Goal: Task Accomplishment & Management: Complete application form

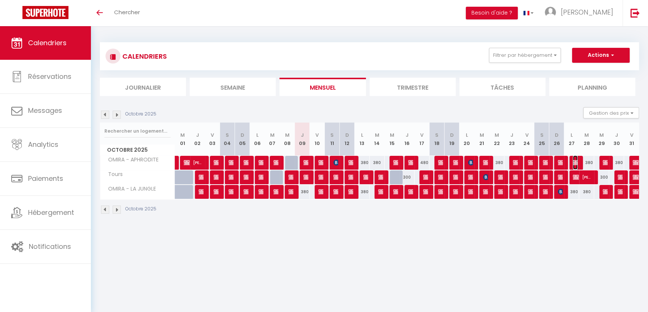
click at [576, 158] on span "[Approved] (#3195)" at bounding box center [575, 163] width 5 height 14
select select "OK"
select select "KO"
select select "0"
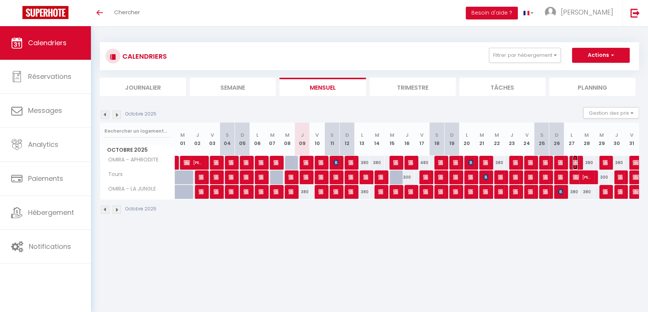
select select "1"
select select
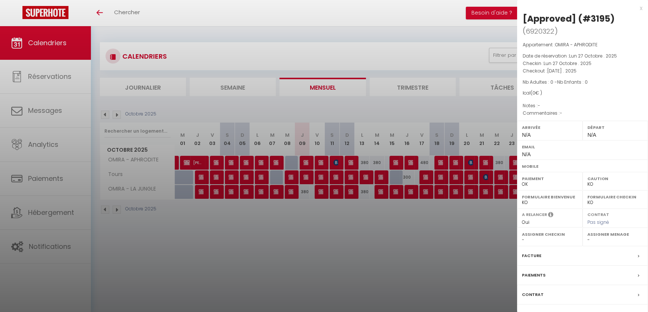
click at [553, 309] on div "Messages" at bounding box center [582, 314] width 131 height 19
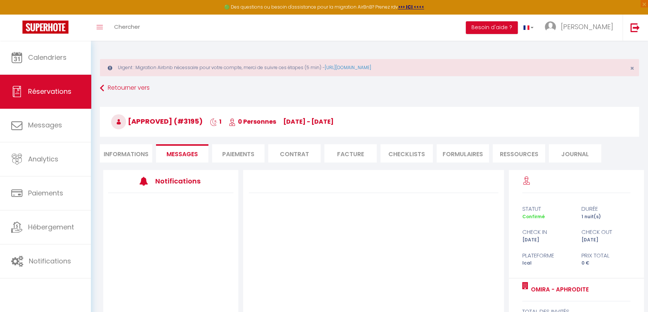
click at [120, 160] on li "Informations" at bounding box center [126, 153] width 52 height 18
select select
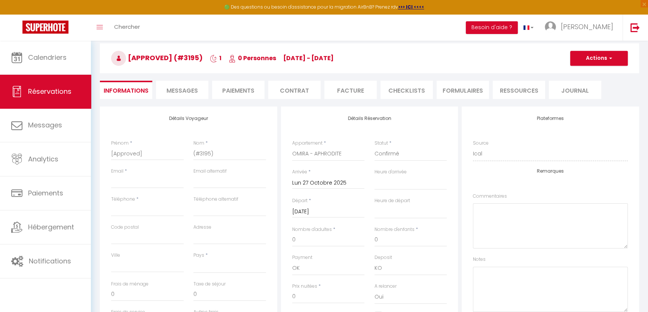
scroll to position [68, 0]
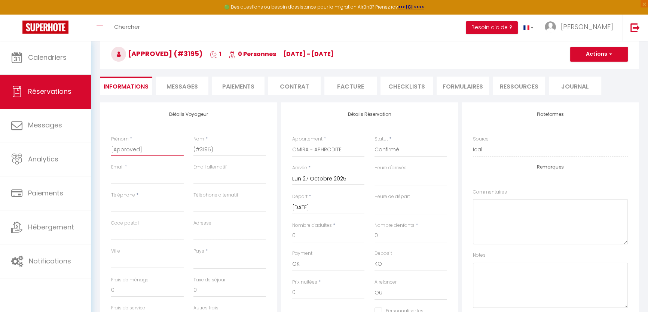
drag, startPoint x: 153, startPoint y: 151, endPoint x: 96, endPoint y: 148, distance: 56.9
click at [96, 148] on div "Détails Voyageur Prénom * [Approved] Nom * (#3195) Email * Email alternatif Tél…" at bounding box center [369, 310] width 549 height 416
paste input "[PERSON_NAME]"
type input "[PERSON_NAME]"
select select
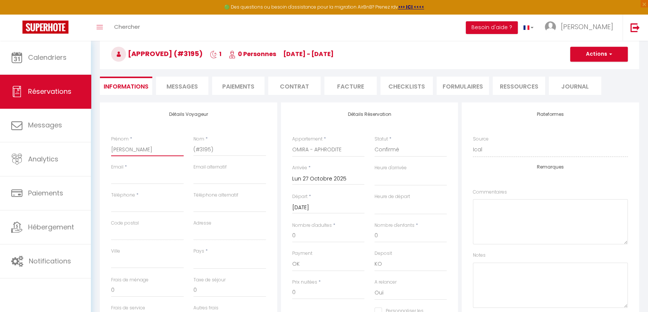
select select
checkbox input "false"
drag, startPoint x: 159, startPoint y: 153, endPoint x: 135, endPoint y: 148, distance: 24.7
click at [135, 148] on input "[PERSON_NAME]" at bounding box center [147, 149] width 73 height 13
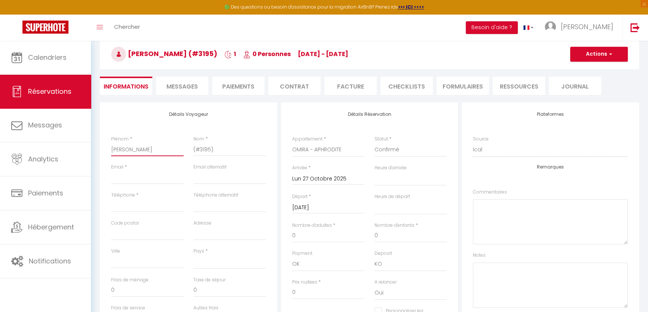
type input "[PERSON_NAME]"
select select
checkbox input "false"
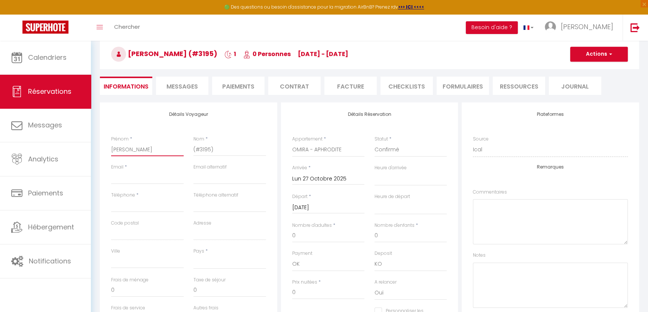
type input "[PERSON_NAME]"
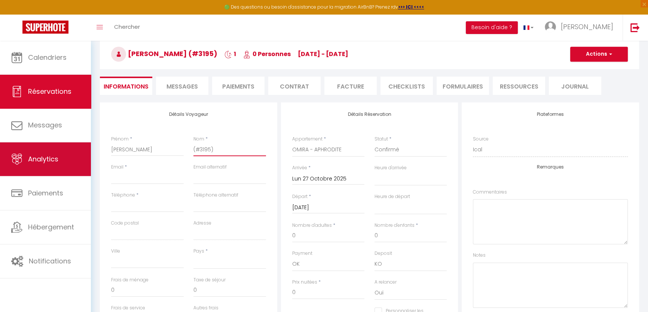
drag, startPoint x: 217, startPoint y: 148, endPoint x: 71, endPoint y: 146, distance: 145.5
click at [71, 146] on div "🟢 Des questions ou besoin d'assistance pour la migration AirBnB? Prenez rdv >>>…" at bounding box center [324, 250] width 648 height 554
paste input "[PERSON_NAME]"
type input "[PERSON_NAME]"
select select
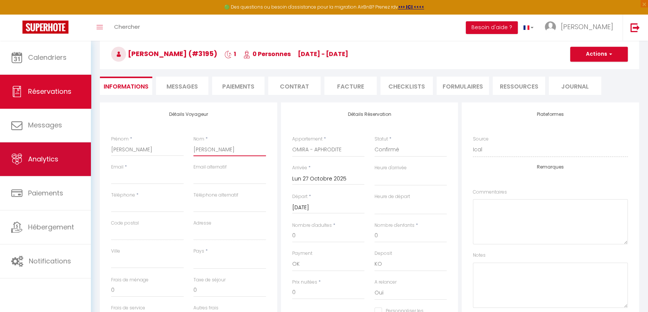
select select
checkbox input "false"
type input "[PERSON_NAME]"
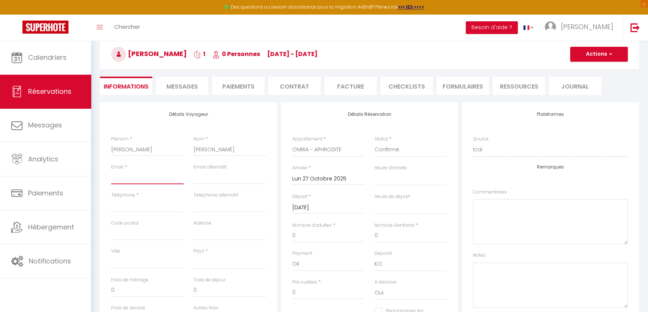
click at [151, 174] on input "Email client" at bounding box center [147, 177] width 73 height 13
paste input "[EMAIL_ADDRESS][DOMAIN_NAME]"
type input "[EMAIL_ADDRESS][DOMAIN_NAME]"
select select
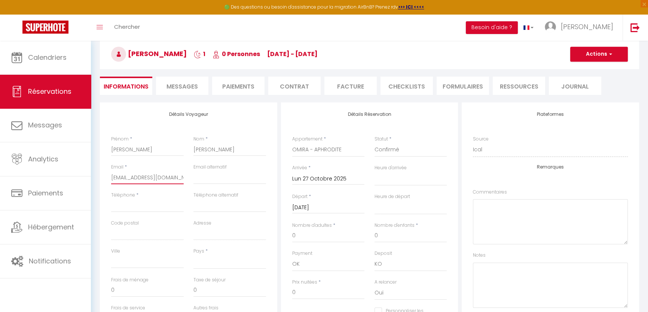
select select
checkbox input "false"
type input "[EMAIL_ADDRESS][DOMAIN_NAME]"
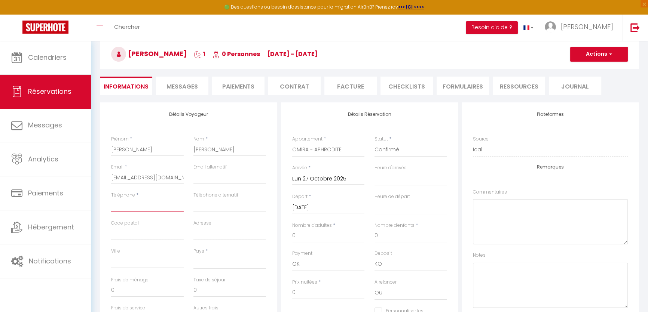
click at [137, 201] on input "Téléphone" at bounding box center [147, 205] width 73 height 13
paste input "0665657112"
type input "0665657112"
select select
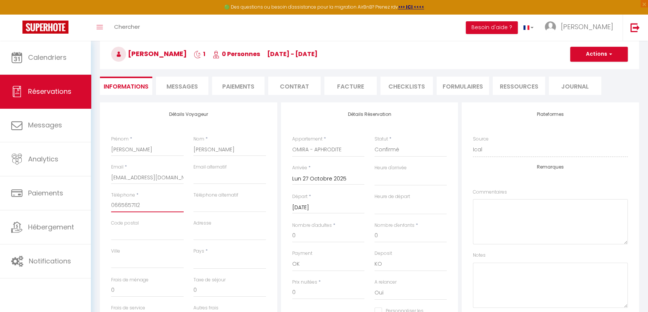
select select
checkbox input "false"
type input "0665657112"
click at [201, 262] on select "[GEOGRAPHIC_DATA] [GEOGRAPHIC_DATA] [GEOGRAPHIC_DATA] [GEOGRAPHIC_DATA] [GEOGRA…" at bounding box center [229, 262] width 73 height 14
click at [193, 255] on select "[GEOGRAPHIC_DATA] [GEOGRAPHIC_DATA] [GEOGRAPHIC_DATA] [GEOGRAPHIC_DATA] [GEOGRA…" at bounding box center [229, 262] width 73 height 14
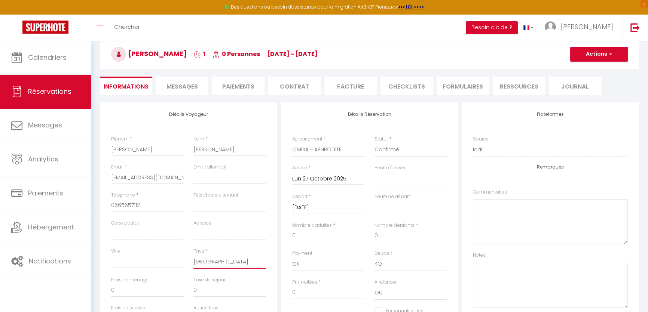
select select "FR"
select select
checkbox input "false"
click at [386, 176] on select "00:00 00:30 01:00 01:30 02:00 02:30 03:00 03:30 04:00 04:30 05:00 05:30 06:00 0…" at bounding box center [410, 179] width 73 height 14
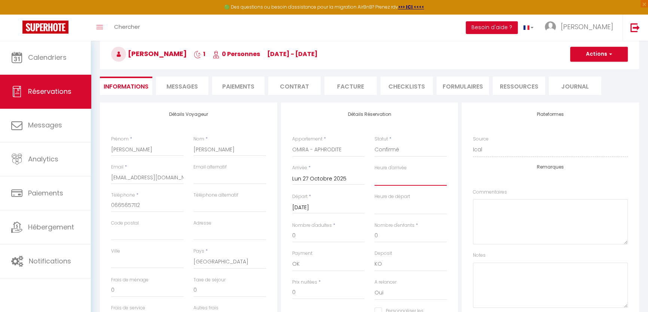
select select "18:00"
click at [374, 172] on select "00:00 00:30 01:00 01:30 02:00 02:30 03:00 03:30 04:00 04:30 05:00 05:30 06:00 0…" at bounding box center [410, 179] width 73 height 14
select select
checkbox input "false"
click at [400, 203] on select "00:00 00:30 01:00 01:30 02:00 02:30 03:00 03:30 04:00 04:30 05:00 05:30 06:00 0…" at bounding box center [410, 207] width 73 height 14
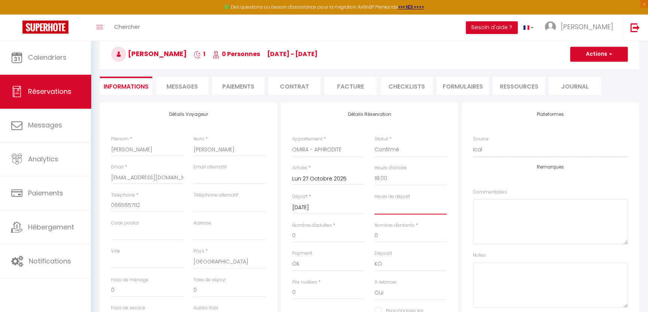
select select "11:00"
click at [374, 200] on select "00:00 00:30 01:00 01:30 02:00 02:30 03:00 03:30 04:00 04:30 05:00 05:30 06:00 0…" at bounding box center [410, 207] width 73 height 14
checkbox input "false"
drag, startPoint x: 300, startPoint y: 232, endPoint x: 276, endPoint y: 234, distance: 24.5
click at [276, 234] on div "Détails Voyageur Prénom * [PERSON_NAME] * [PERSON_NAME] * [EMAIL_ADDRESS][DOMAI…" at bounding box center [369, 237] width 543 height 271
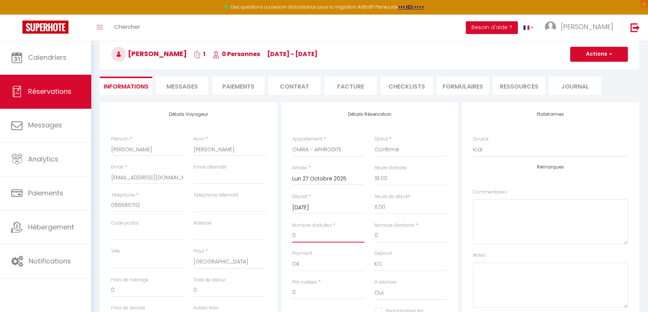
type input "2"
checkbox input "false"
type input "380"
checkbox input "false"
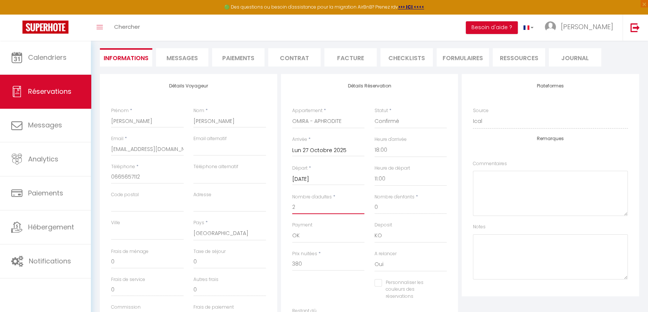
scroll to position [136, 0]
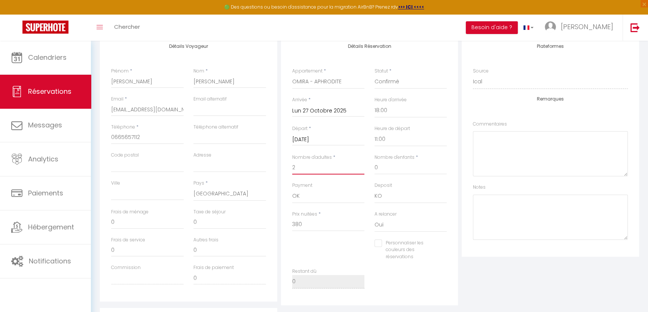
type input "2"
drag, startPoint x: 310, startPoint y: 226, endPoint x: 267, endPoint y: 228, distance: 43.5
click at [267, 228] on div "Détails Voyageur Prénom * [PERSON_NAME] * [PERSON_NAME] * [EMAIL_ADDRESS][DOMAI…" at bounding box center [369, 169] width 543 height 271
type input "3"
checkbox input "false"
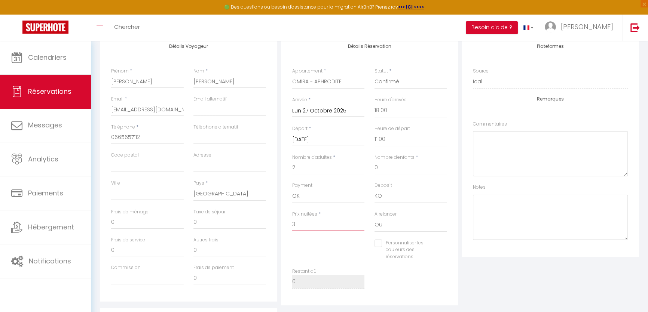
type input "32"
checkbox input "false"
type input "323"
checkbox input "false"
type input "323"
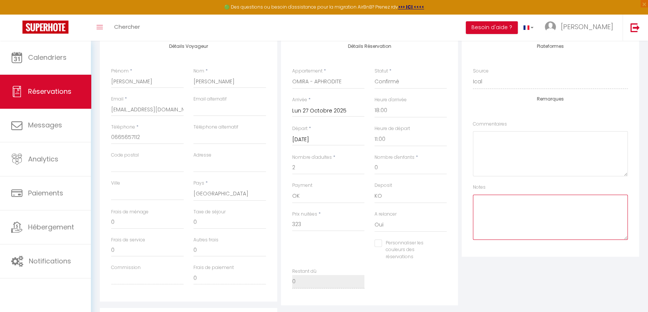
checkbox input "false"
click at [501, 217] on textarea at bounding box center [550, 217] width 155 height 45
type textarea "pas d'option"
checkbox input "false"
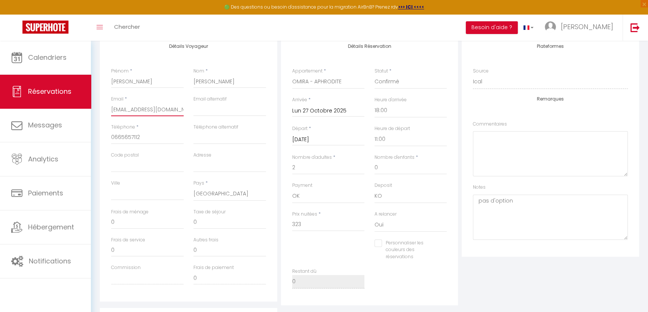
scroll to position [0, 11]
drag, startPoint x: 112, startPoint y: 111, endPoint x: 213, endPoint y: 110, distance: 101.0
click at [213, 110] on div "Email * [EMAIL_ADDRESS][DOMAIN_NAME] Email alternatif" at bounding box center [188, 110] width 165 height 28
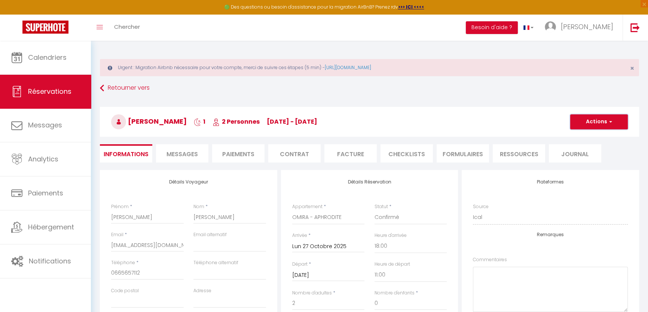
click at [591, 119] on button "Actions" at bounding box center [599, 121] width 58 height 15
click at [591, 138] on link "Enregistrer" at bounding box center [591, 139] width 59 height 10
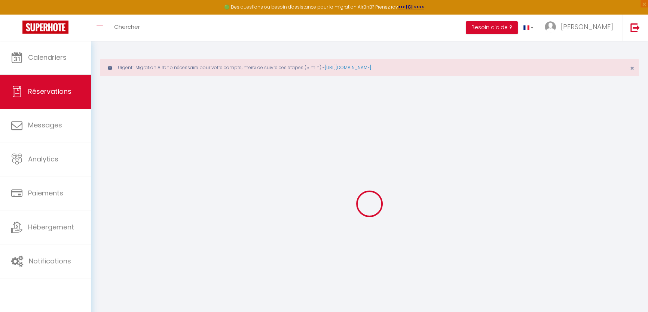
select select "not_cancelled"
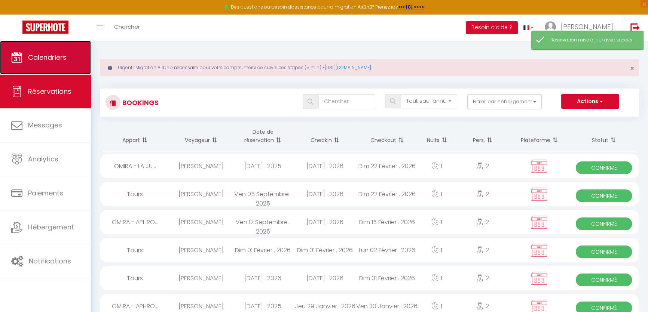
click at [52, 62] on span "Calendriers" at bounding box center [47, 57] width 39 height 9
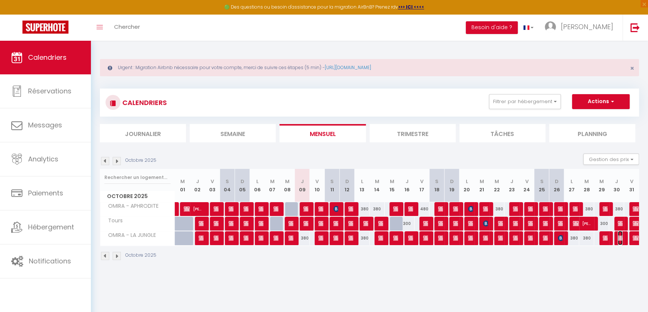
click at [617, 237] on img at bounding box center [620, 238] width 6 height 6
select select "OK"
select select "KO"
select select "0"
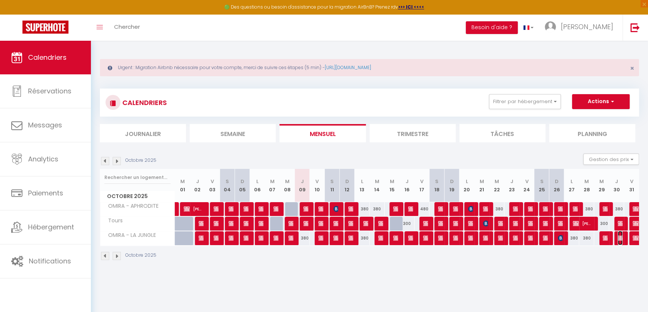
select select "1"
select select
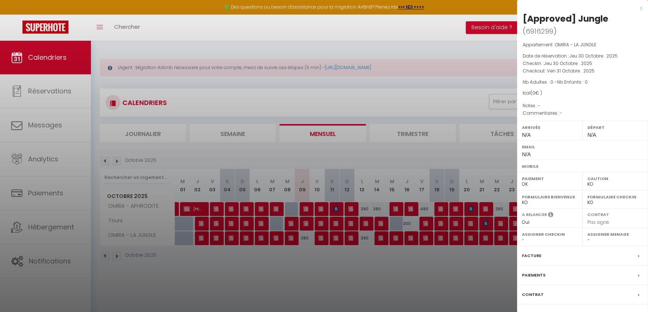
click at [584, 309] on div "Messages" at bounding box center [582, 314] width 131 height 19
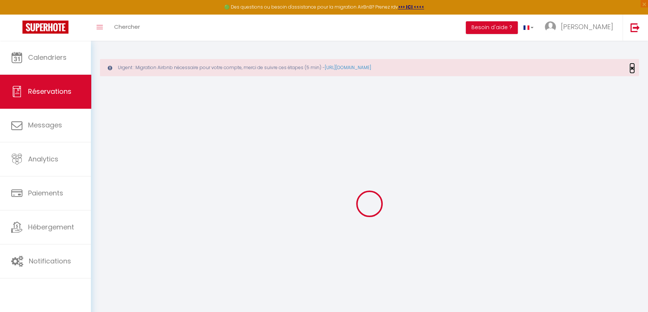
click at [633, 69] on span "×" at bounding box center [632, 68] width 4 height 9
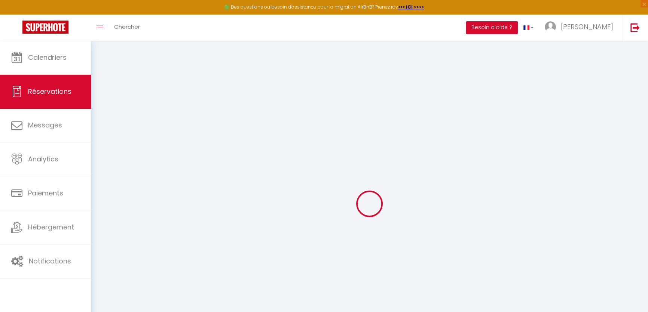
select select
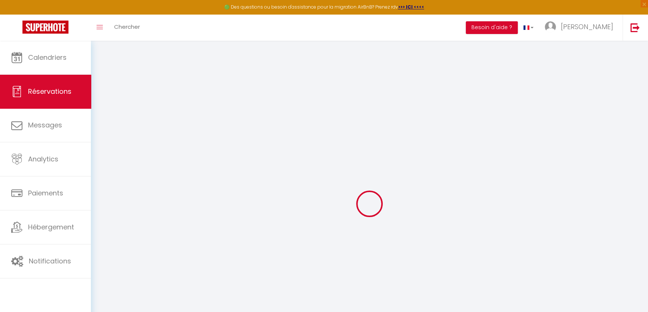
select select
checkbox input "false"
select select
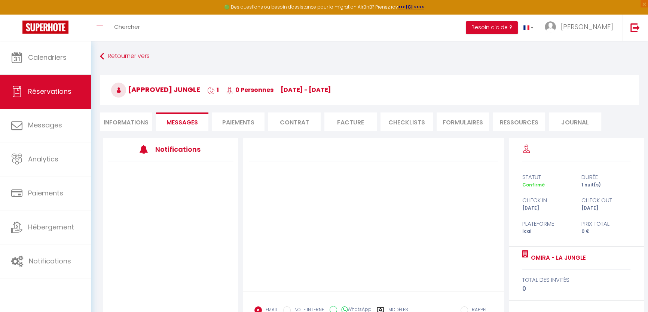
select select
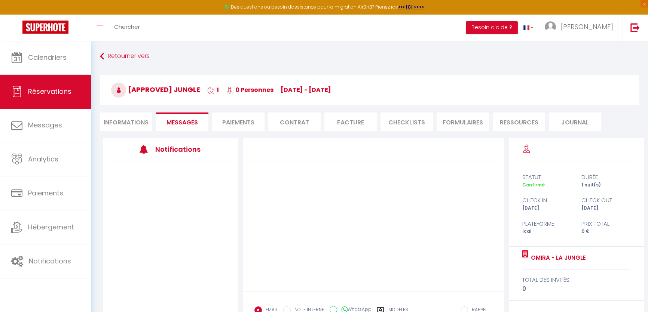
select select
click at [135, 119] on li "Informations" at bounding box center [126, 122] width 52 height 18
select select
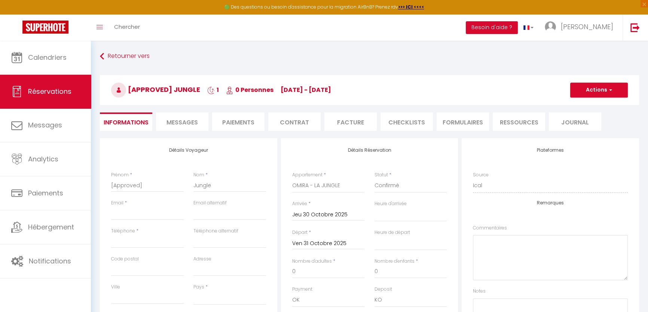
scroll to position [68, 0]
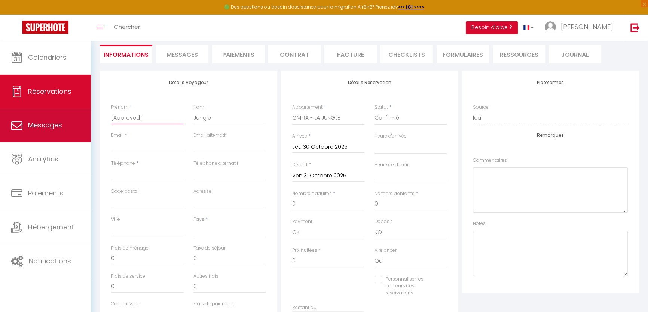
drag, startPoint x: 151, startPoint y: 117, endPoint x: 15, endPoint y: 129, distance: 137.1
click at [15, 129] on div "🟢 Des questions ou besoin d'assistance pour la migration AirBnB? Prenez rdv >>>…" at bounding box center [324, 234] width 648 height 522
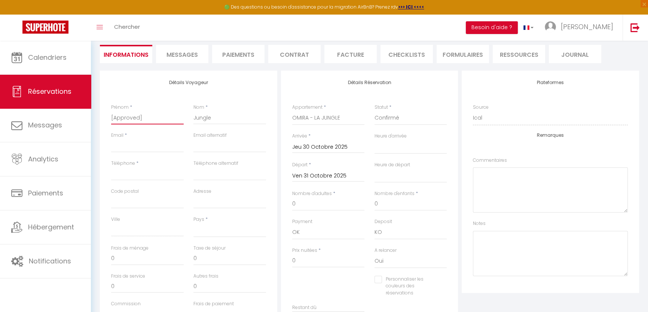
paste input "[PERSON_NAME]"
type input "[PERSON_NAME]"
select select
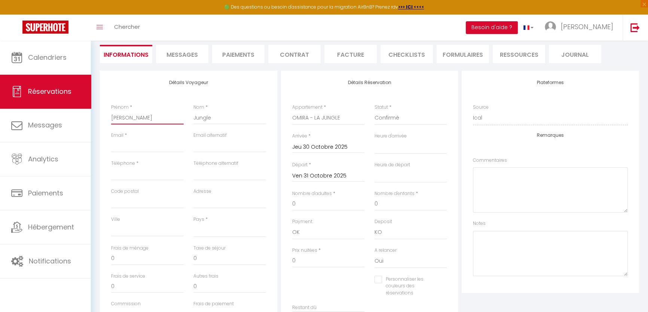
checkbox input "false"
drag, startPoint x: 162, startPoint y: 117, endPoint x: 128, endPoint y: 118, distance: 33.3
click at [128, 118] on input "[PERSON_NAME]" at bounding box center [147, 117] width 73 height 13
type input "[PERSON_NAME]"
select select
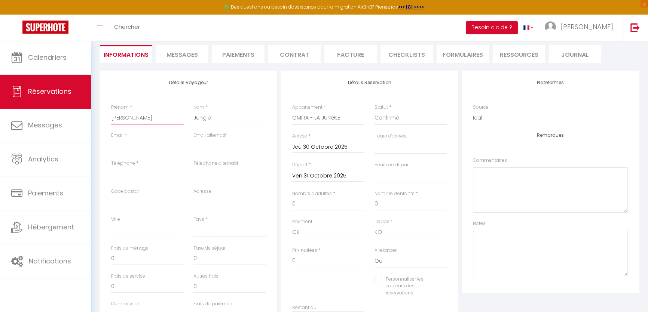
select select
checkbox input "false"
type input "[PERSON_NAME]"
drag, startPoint x: 221, startPoint y: 120, endPoint x: 152, endPoint y: 118, distance: 69.6
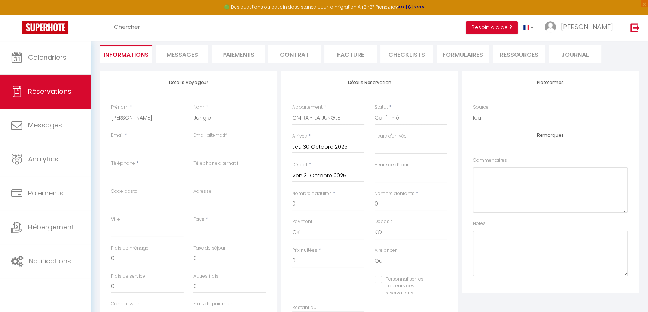
click at [152, 118] on div "Prénom * [PERSON_NAME] Nom * Jungle" at bounding box center [188, 118] width 165 height 28
paste input "PHIRMIS"
type input "PHIRMIS"
select select
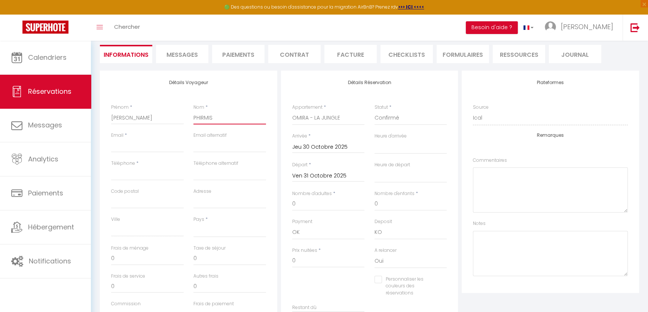
select select
checkbox input "false"
type input "PHIRMIS"
click at [151, 144] on input "Email client" at bounding box center [147, 145] width 73 height 13
paste input "[EMAIL_ADDRESS][DOMAIN_NAME]"
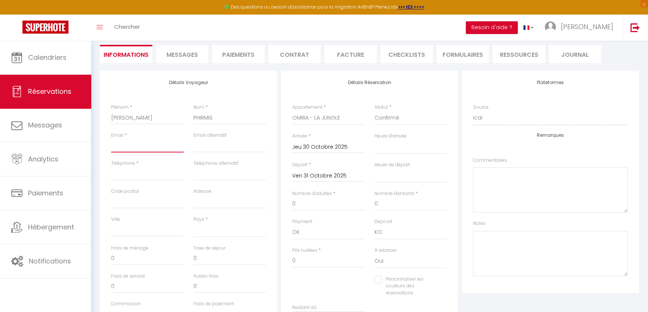
type input "[EMAIL_ADDRESS][DOMAIN_NAME]"
select select
checkbox input "false"
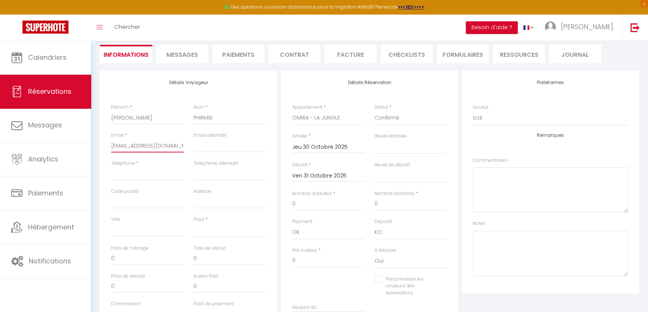
scroll to position [0, 3]
type input "[EMAIL_ADDRESS][DOMAIN_NAME]"
click at [150, 170] on input "Téléphone" at bounding box center [147, 173] width 73 height 13
paste input "0679391038"
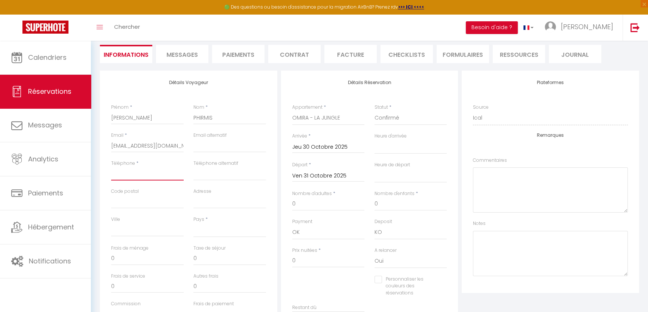
type input "0679391038"
select select
checkbox input "false"
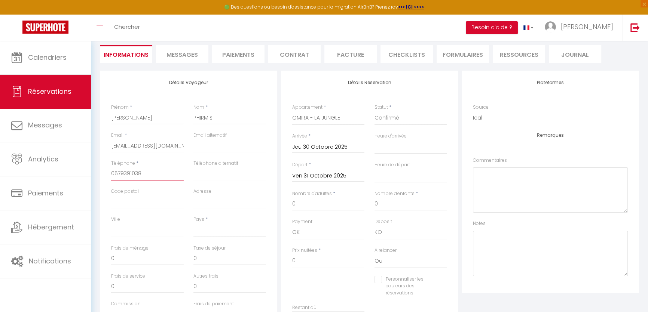
type input "0679391038"
click at [210, 227] on select "[GEOGRAPHIC_DATA] [GEOGRAPHIC_DATA] [GEOGRAPHIC_DATA] [GEOGRAPHIC_DATA] [GEOGRA…" at bounding box center [229, 230] width 73 height 14
click at [193, 223] on select "[GEOGRAPHIC_DATA] [GEOGRAPHIC_DATA] [GEOGRAPHIC_DATA] [GEOGRAPHIC_DATA] [GEOGRA…" at bounding box center [229, 230] width 73 height 14
select select "FR"
select select
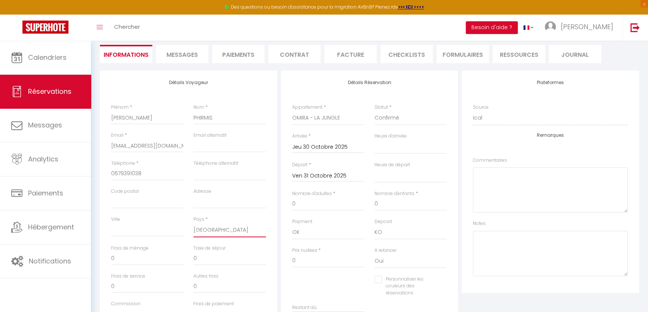
select select
checkbox input "false"
click at [518, 248] on textarea at bounding box center [550, 253] width 155 height 45
paste textarea "Champagne + 50€ Le Coffret Apéro + 45€ Départ tardif 13h + 30€"
drag, startPoint x: 502, startPoint y: 243, endPoint x: 471, endPoint y: 243, distance: 30.7
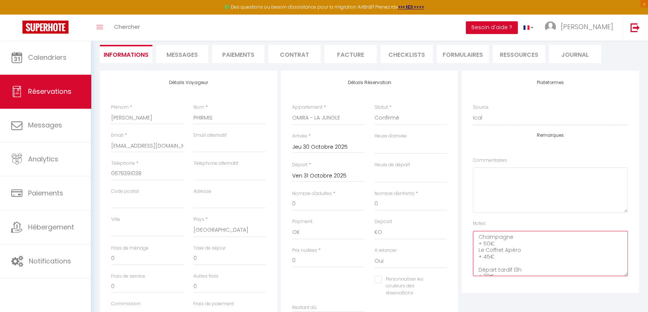
click at [471, 243] on div "Plateformes Source Direct [DOMAIN_NAME] [DOMAIN_NAME] Chalet montagne Expedia G…" at bounding box center [550, 182] width 177 height 223
drag, startPoint x: 512, startPoint y: 252, endPoint x: 475, endPoint y: 251, distance: 37.4
click at [475, 251] on textarea "Champagne Le Coffret Apéro + 45€ Départ tardif 13h + 30€" at bounding box center [550, 253] width 155 height 45
drag, startPoint x: 500, startPoint y: 263, endPoint x: 459, endPoint y: 258, distance: 41.1
click at [459, 258] on div "Détails Voyageur Prénom * [PERSON_NAME] * PHIRMIS Email * [EMAIL_ADDRESS][DOMAI…" at bounding box center [369, 206] width 543 height 271
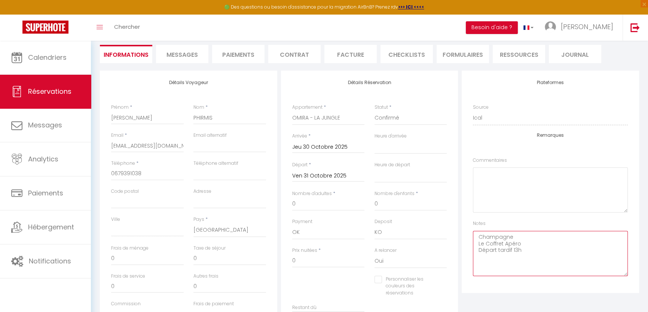
type textarea "Champagne Le Coffret Apéro Départ tardif 13h"
click at [523, 193] on textarea at bounding box center [550, 190] width 155 height 45
paste textarea "Anniversaire de mon mari il fête ses 50 ans donc je lui fais la surprise."
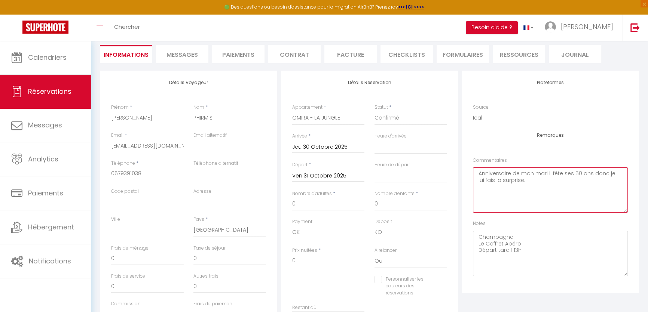
type textarea "Anniversaire de mon mari il fête ses 50 ans donc je lui fais la surprise."
click at [396, 148] on select "00:00 00:30 01:00 01:30 02:00 02:30 03:00 03:30 04:00 04:30 05:00 05:30 06:00 0…" at bounding box center [410, 147] width 73 height 14
select select
checkbox input "false"
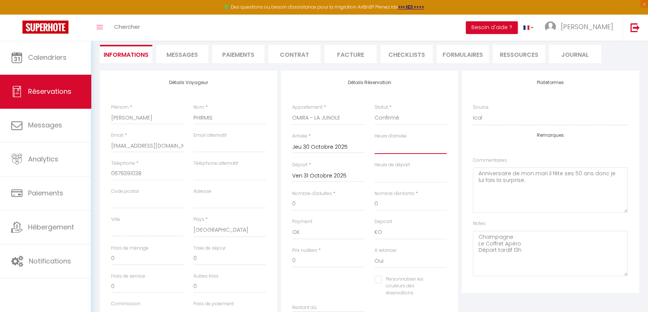
select select "18:00"
click at [374, 140] on select "00:00 00:30 01:00 01:30 02:00 02:30 03:00 03:30 04:00 04:30 05:00 05:30 06:00 0…" at bounding box center [410, 147] width 73 height 14
select select
checkbox input "false"
drag, startPoint x: 404, startPoint y: 177, endPoint x: 404, endPoint y: 171, distance: 6.0
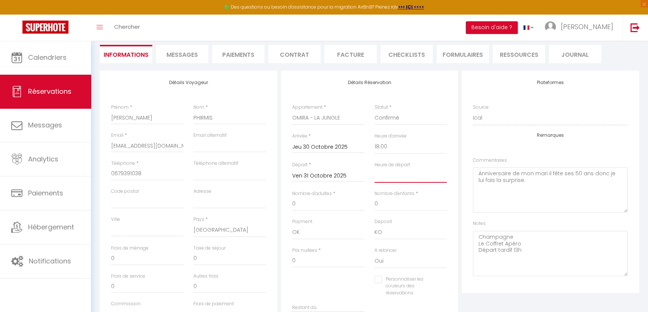
click at [404, 177] on select "00:00 00:30 01:00 01:30 02:00 02:30 03:00 03:30 04:00 04:30 05:00 05:30 06:00 0…" at bounding box center [410, 176] width 73 height 14
select select "13:00"
click at [374, 169] on select "00:00 00:30 01:00 01:30 02:00 02:30 03:00 03:30 04:00 04:30 05:00 05:30 06:00 0…" at bounding box center [410, 176] width 73 height 14
checkbox input "false"
drag, startPoint x: 308, startPoint y: 206, endPoint x: 270, endPoint y: 206, distance: 37.4
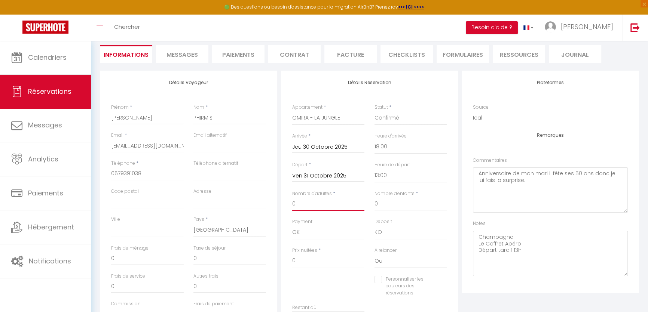
click at [270, 206] on div "Détails Voyageur Prénom * [PERSON_NAME] * PHIRMIS Email * [EMAIL_ADDRESS][DOMAI…" at bounding box center [369, 206] width 543 height 271
type input "2"
checkbox input "false"
type input "380"
checkbox input "false"
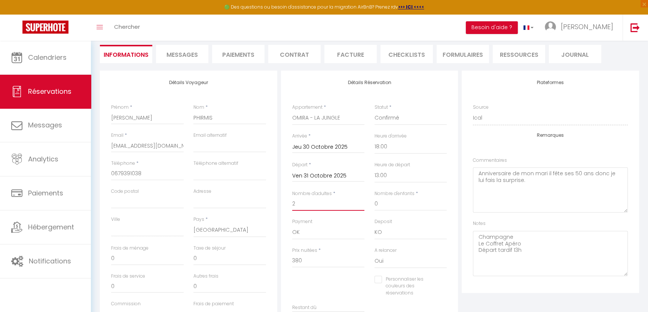
type input "2"
drag, startPoint x: 315, startPoint y: 260, endPoint x: 235, endPoint y: 257, distance: 79.4
click at [236, 257] on div "Détails Voyageur Prénom * [PERSON_NAME] * PHIRMIS Email * [EMAIL_ADDRESS][DOMAI…" at bounding box center [369, 206] width 543 height 271
type input "4"
checkbox input "false"
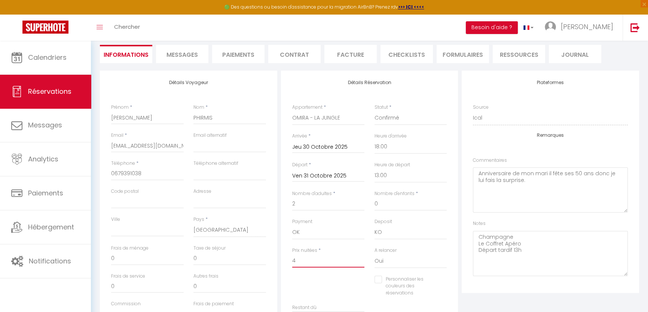
type input "42"
checkbox input "false"
type input "429"
checkbox input "false"
type input "429"
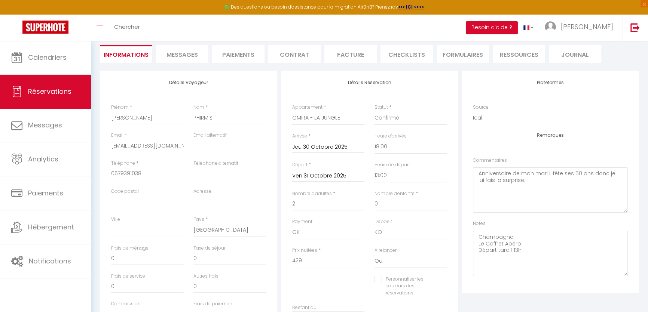
checkbox input "false"
drag, startPoint x: 112, startPoint y: 144, endPoint x: 222, endPoint y: 145, distance: 109.6
click at [222, 145] on div "Email * [EMAIL_ADDRESS][DOMAIN_NAME] Email alternatif" at bounding box center [188, 146] width 165 height 28
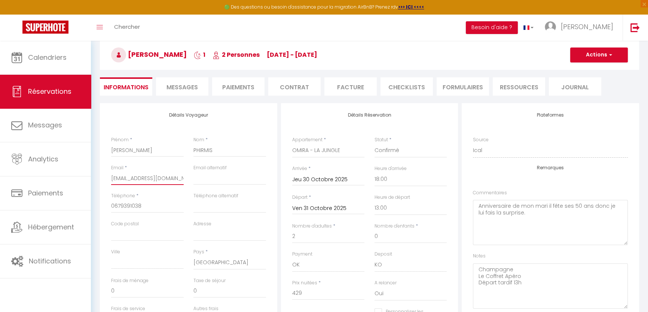
scroll to position [0, 0]
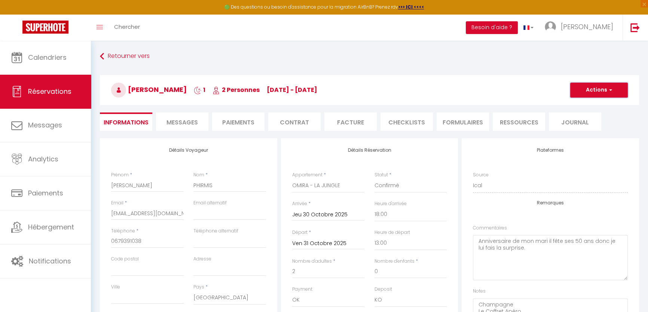
click at [582, 89] on button "Actions" at bounding box center [599, 90] width 58 height 15
click at [584, 108] on link "Enregistrer" at bounding box center [591, 107] width 59 height 10
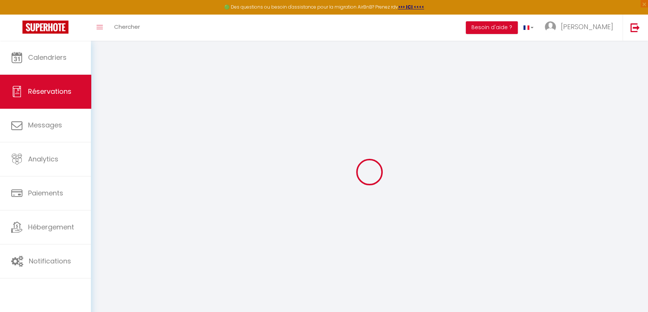
select select "not_cancelled"
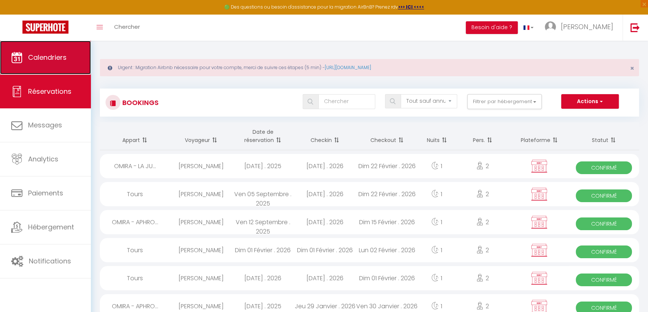
click at [43, 50] on link "Calendriers" at bounding box center [45, 58] width 91 height 34
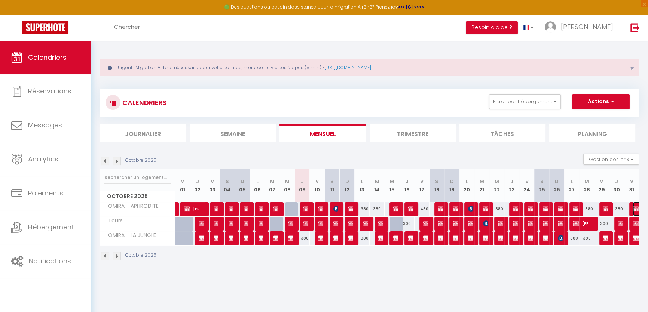
click at [635, 206] on img at bounding box center [635, 209] width 6 height 6
select select "OK"
select select "KO"
select select "0"
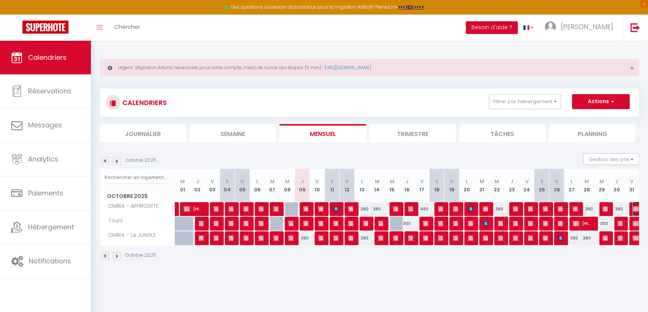
select select "1"
select select
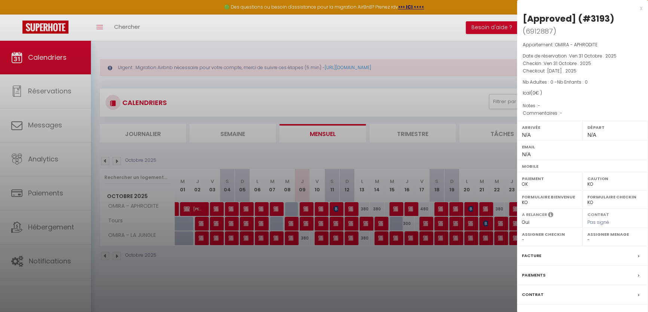
click at [545, 311] on div "Messages" at bounding box center [582, 314] width 131 height 19
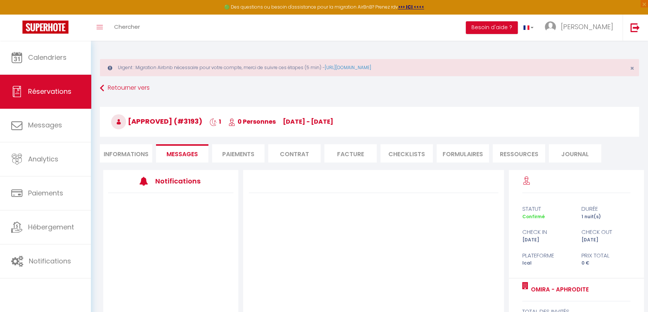
click at [138, 154] on li "Informations" at bounding box center [126, 153] width 52 height 18
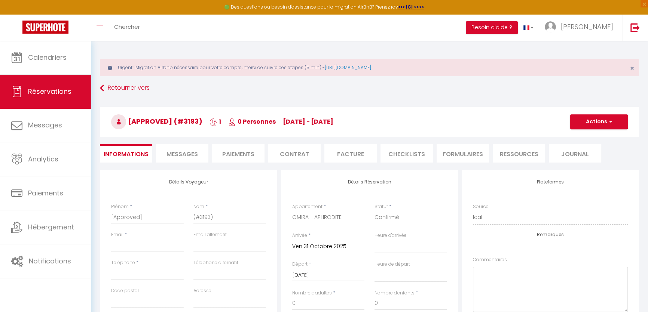
select select
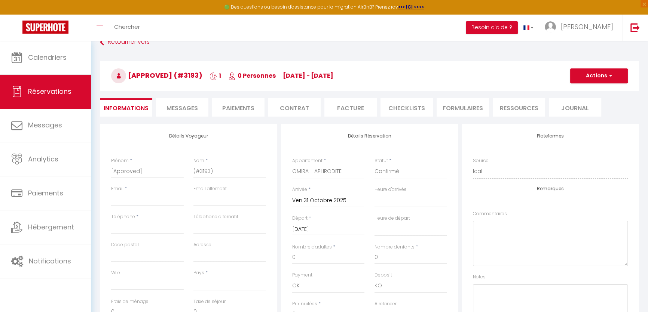
scroll to position [136, 0]
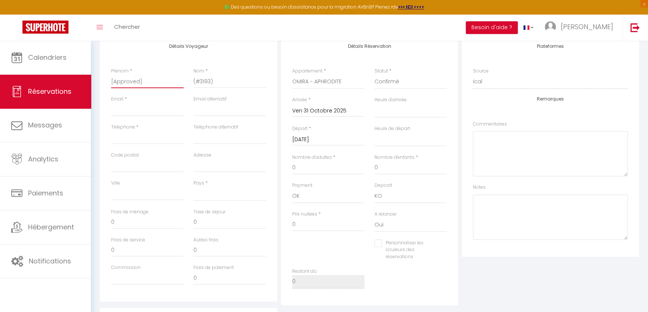
drag, startPoint x: 148, startPoint y: 79, endPoint x: 108, endPoint y: 77, distance: 40.4
click at [108, 77] on div "Prénom * [Approved]" at bounding box center [147, 82] width 82 height 28
paste input "[PERSON_NAME]"
type input "[PERSON_NAME]"
select select
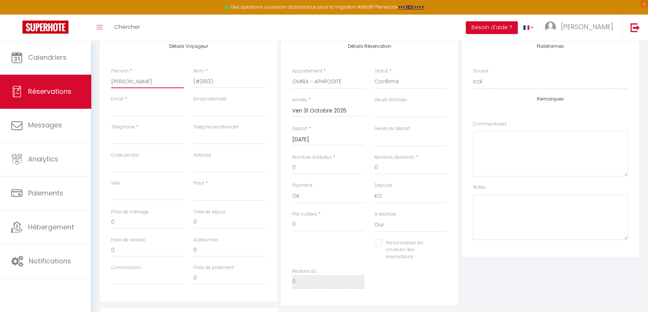
select select
checkbox input "false"
drag, startPoint x: 183, startPoint y: 83, endPoint x: 127, endPoint y: 83, distance: 56.1
click at [127, 83] on div "Prénom * [PERSON_NAME]" at bounding box center [147, 82] width 82 height 28
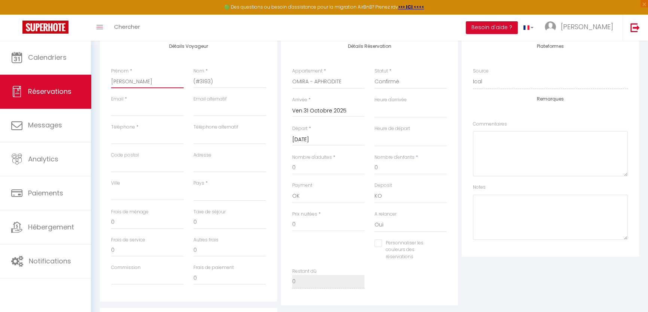
click at [136, 83] on input "[PERSON_NAME]" at bounding box center [147, 81] width 73 height 13
drag, startPoint x: 143, startPoint y: 83, endPoint x: 129, endPoint y: 83, distance: 13.8
click at [129, 83] on input "[PERSON_NAME]" at bounding box center [147, 81] width 73 height 13
type input "Malika"
select select
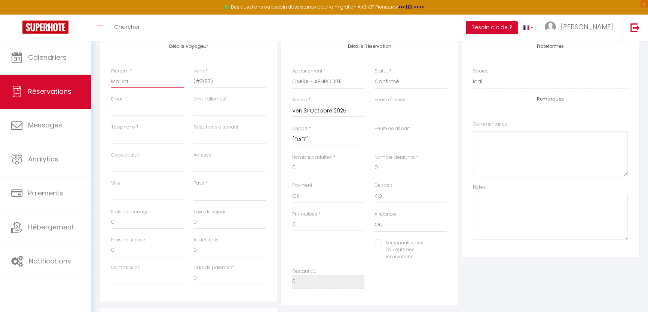
select select
checkbox input "false"
type input "Malika"
drag, startPoint x: 228, startPoint y: 79, endPoint x: 166, endPoint y: 73, distance: 62.7
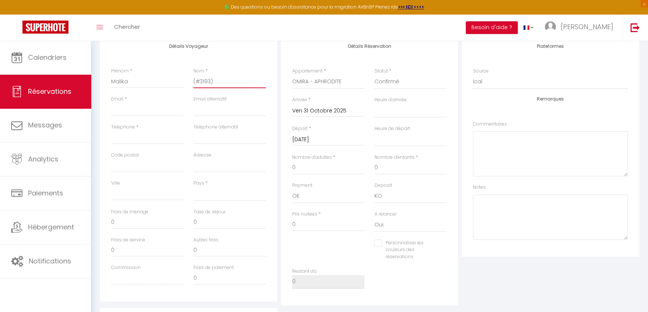
click at [166, 73] on div "Prénom * [PERSON_NAME] * (#3193)" at bounding box center [188, 82] width 165 height 28
paste input "Seck"
type input "Seck"
select select
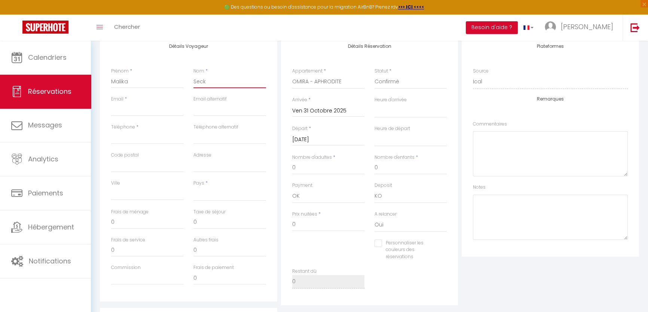
select select
checkbox input "false"
type input "Seck"
click at [137, 117] on div "Email *" at bounding box center [147, 110] width 82 height 28
click at [137, 113] on input "Email client" at bounding box center [147, 109] width 73 height 13
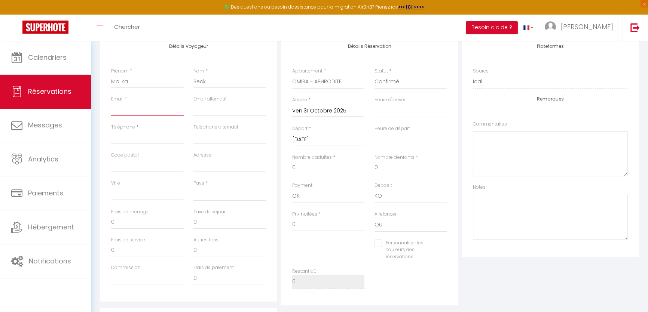
paste input "[EMAIL_ADDRESS][DOMAIN_NAME]"
type input "[EMAIL_ADDRESS][DOMAIN_NAME]"
select select
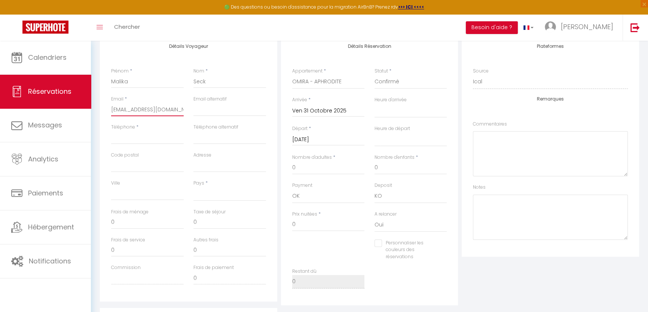
checkbox input "false"
type input "[EMAIL_ADDRESS][DOMAIN_NAME]"
click at [132, 129] on label "Téléphone" at bounding box center [123, 127] width 24 height 7
click at [132, 131] on input "Téléphone" at bounding box center [147, 137] width 73 height 13
click at [131, 136] on input "Téléphone" at bounding box center [147, 137] width 73 height 13
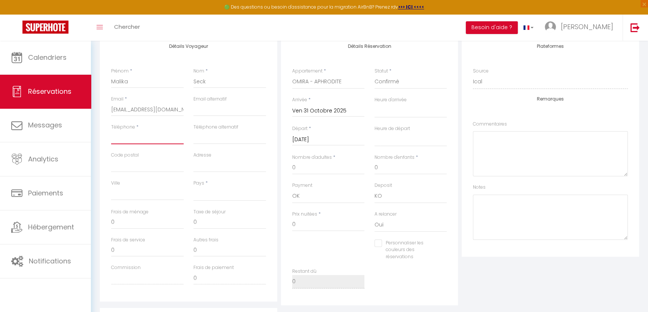
paste input "0649470400"
type input "0649470400"
select select
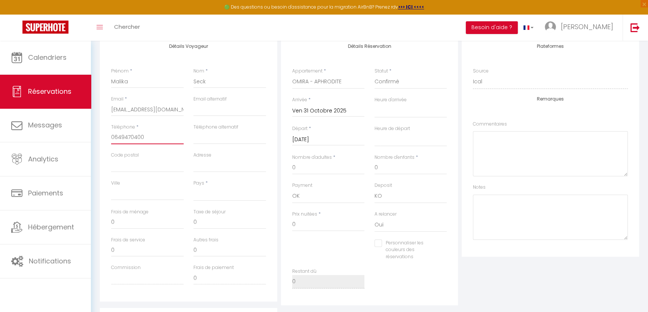
checkbox input "false"
type input "0649470400"
click at [213, 194] on select "[GEOGRAPHIC_DATA] [GEOGRAPHIC_DATA] [GEOGRAPHIC_DATA] [GEOGRAPHIC_DATA] [GEOGRA…" at bounding box center [229, 194] width 73 height 14
click at [193, 187] on select "[GEOGRAPHIC_DATA] [GEOGRAPHIC_DATA] [GEOGRAPHIC_DATA] [GEOGRAPHIC_DATA] [GEOGRA…" at bounding box center [229, 194] width 73 height 14
select select "FR"
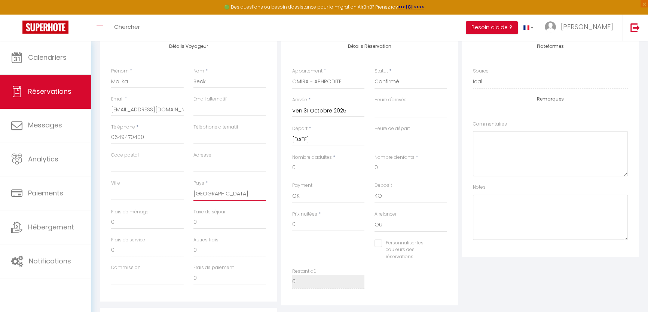
select select
checkbox input "false"
select select
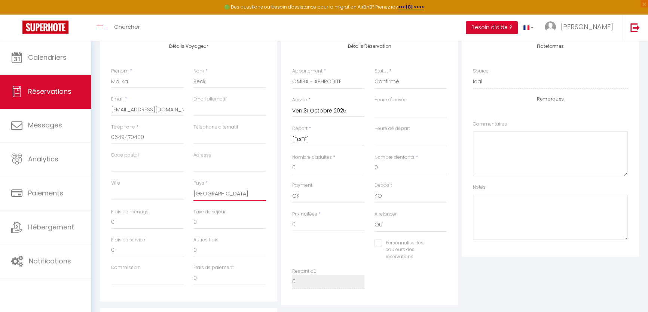
checkbox input "false"
click at [496, 212] on textarea at bounding box center [550, 217] width 155 height 45
paste textarea "Décoration romantique + 50€ Départ tardif 13h + 30€"
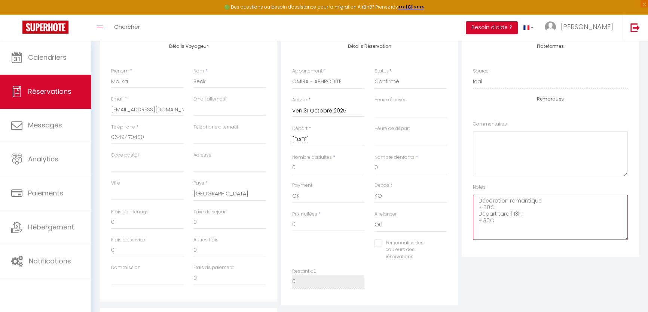
type textarea "Décoration romantique + 50€ Départ tardif 13h + 30€"
click at [396, 107] on select "00:00 00:30 01:00 01:30 02:00 02:30 03:00 03:30 04:00 04:30 05:00 05:30 06:00 0…" at bounding box center [410, 111] width 73 height 14
select select "18:00"
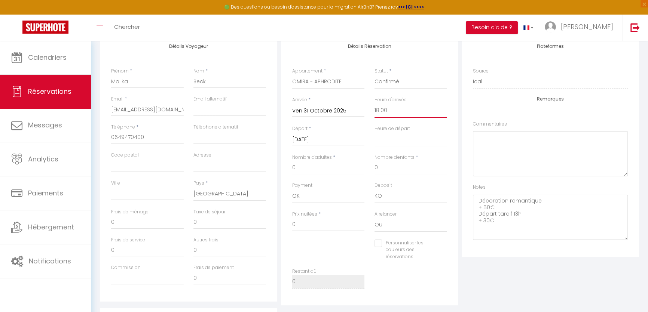
click at [374, 104] on select "00:00 00:30 01:00 01:30 02:00 02:30 03:00 03:30 04:00 04:30 05:00 05:30 06:00 0…" at bounding box center [410, 111] width 73 height 14
select select
checkbox input "false"
click at [390, 140] on select "00:00 00:30 01:00 01:30 02:00 02:30 03:00 03:30 04:00 04:30 05:00 05:30 06:00 0…" at bounding box center [410, 139] width 73 height 14
select select "13:00"
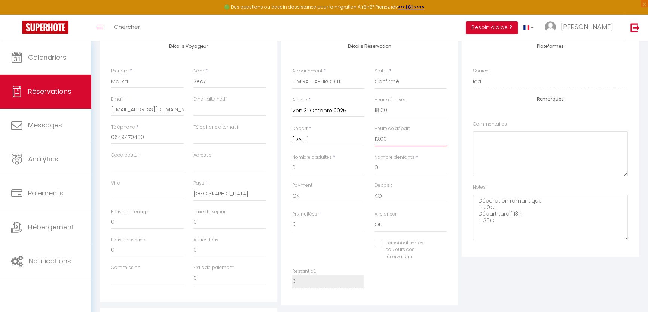
click at [374, 132] on select "00:00 00:30 01:00 01:30 02:00 02:30 03:00 03:30 04:00 04:30 05:00 05:30 06:00 0…" at bounding box center [410, 139] width 73 height 14
checkbox input "false"
drag, startPoint x: 298, startPoint y: 168, endPoint x: 283, endPoint y: 168, distance: 15.0
click at [283, 168] on div "Détails Réservation Appartement * OMIRA - APHRODITE OMIRA - LA JUNGLE Tours Sta…" at bounding box center [369, 169] width 177 height 271
type input "é"
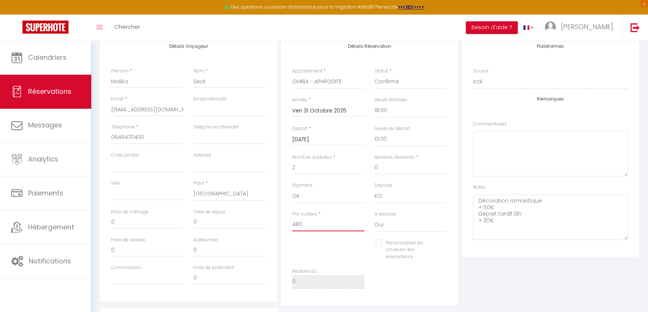
drag, startPoint x: 311, startPoint y: 223, endPoint x: 276, endPoint y: 220, distance: 35.2
click at [276, 220] on div "Détails Voyageur Prénom * [PERSON_NAME] * Seck Email * [EMAIL_ADDRESS][DOMAIN_N…" at bounding box center [369, 169] width 543 height 271
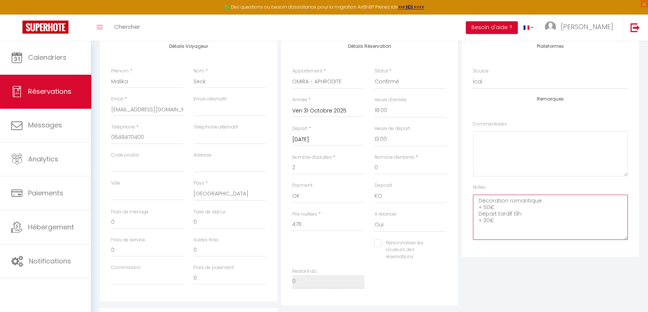
drag, startPoint x: 494, startPoint y: 209, endPoint x: 469, endPoint y: 204, distance: 24.8
click at [469, 204] on div "Plateformes Source Direct [DOMAIN_NAME] [DOMAIN_NAME] Chalet montagne Expedia G…" at bounding box center [550, 145] width 177 height 223
drag, startPoint x: 505, startPoint y: 220, endPoint x: 480, endPoint y: 214, distance: 25.7
click at [480, 214] on textarea "Décoration romantique Départ tardif 13h + 30€" at bounding box center [550, 217] width 155 height 45
click at [110, 107] on div "Email * [EMAIL_ADDRESS][DOMAIN_NAME]" at bounding box center [147, 110] width 82 height 28
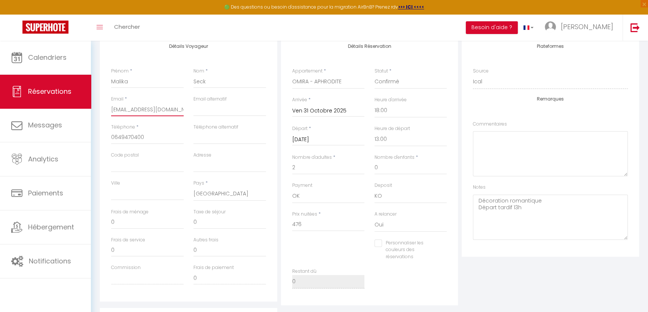
drag, startPoint x: 111, startPoint y: 107, endPoint x: 181, endPoint y: 117, distance: 70.2
click at [181, 115] on input "[EMAIL_ADDRESS][DOMAIN_NAME]" at bounding box center [147, 109] width 73 height 13
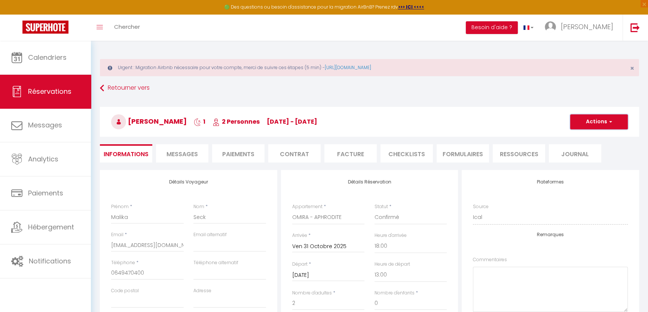
click at [595, 123] on button "Actions" at bounding box center [599, 121] width 58 height 15
click at [592, 137] on link "Enregistrer" at bounding box center [591, 139] width 59 height 10
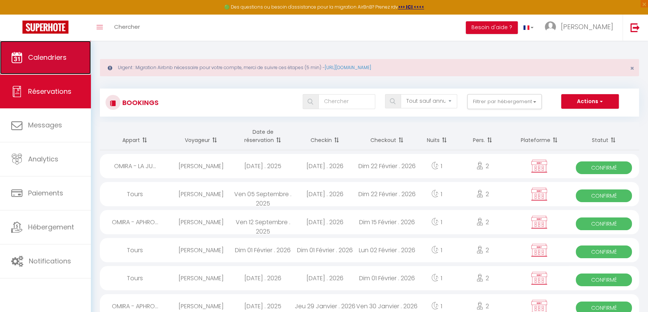
click at [56, 66] on link "Calendriers" at bounding box center [45, 58] width 91 height 34
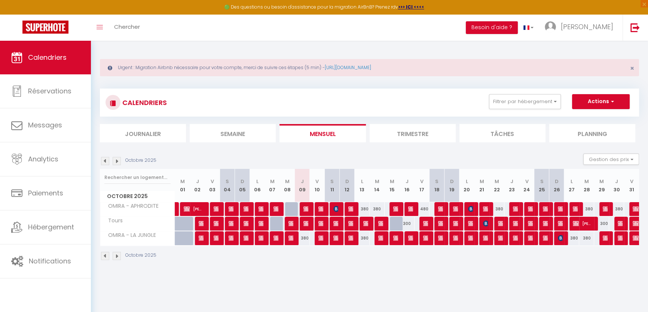
click at [116, 157] on img at bounding box center [117, 161] width 8 height 8
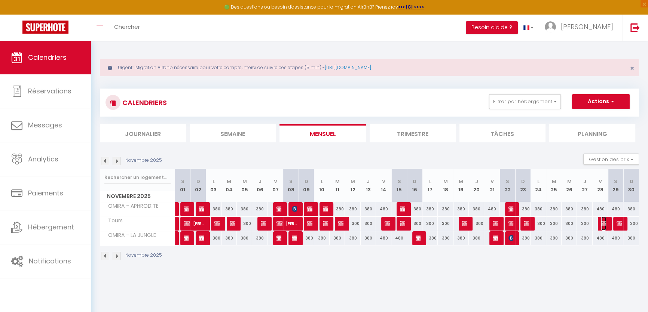
click at [605, 221] on img at bounding box center [604, 224] width 6 height 6
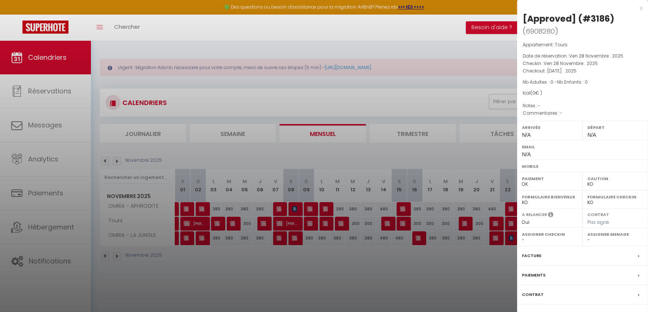
click at [568, 307] on div "Messages" at bounding box center [582, 314] width 131 height 19
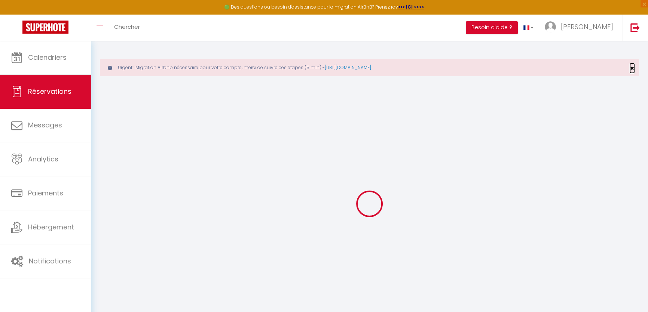
click at [633, 65] on span "×" at bounding box center [632, 68] width 4 height 9
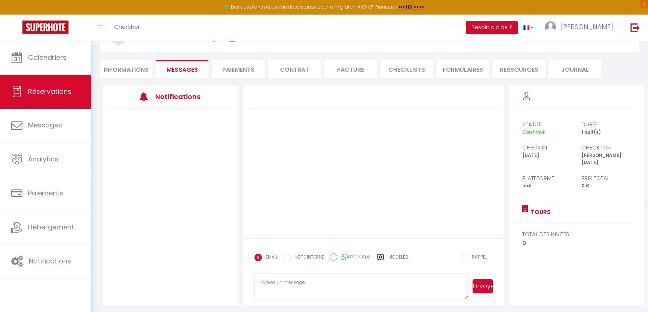
scroll to position [54, 0]
click at [128, 74] on li "Informations" at bounding box center [126, 68] width 52 height 18
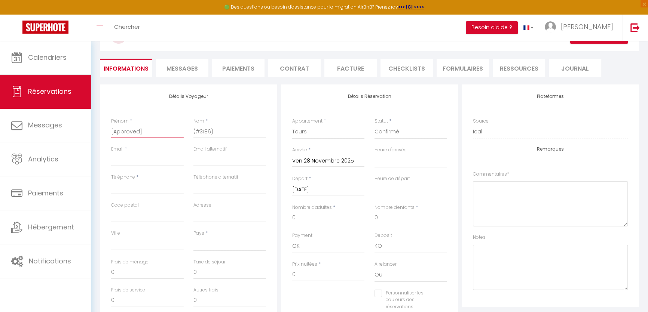
drag, startPoint x: 146, startPoint y: 133, endPoint x: 107, endPoint y: 131, distance: 39.3
click at [107, 131] on div "Prénom * [Approved]" at bounding box center [147, 132] width 82 height 28
paste input "[PERSON_NAME]"
drag, startPoint x: 153, startPoint y: 132, endPoint x: 135, endPoint y: 132, distance: 18.3
click at [135, 132] on input "[PERSON_NAME]" at bounding box center [147, 131] width 73 height 13
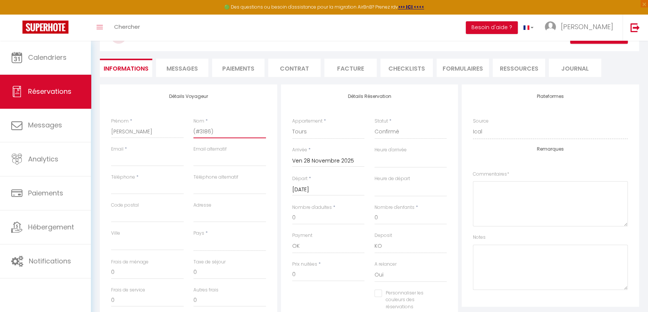
drag, startPoint x: 203, startPoint y: 131, endPoint x: 153, endPoint y: 124, distance: 50.6
click at [156, 124] on div "Prénom * [PERSON_NAME] * (#3186)" at bounding box center [188, 132] width 165 height 28
paste input "[PERSON_NAME]"
click at [132, 160] on input "Email client" at bounding box center [147, 159] width 73 height 13
paste input "[EMAIL_ADDRESS][DOMAIN_NAME]"
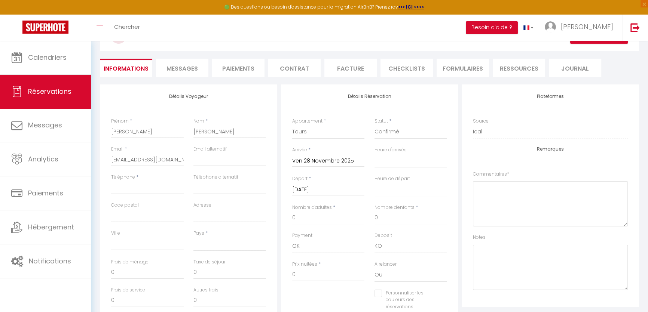
click at [123, 174] on label "Téléphone" at bounding box center [123, 177] width 24 height 7
click at [123, 181] on input "Téléphone" at bounding box center [147, 187] width 73 height 13
click at [129, 194] on div "Téléphone *" at bounding box center [147, 188] width 82 height 28
click at [153, 193] on input "Téléphone" at bounding box center [147, 187] width 73 height 13
paste input "0771231152"
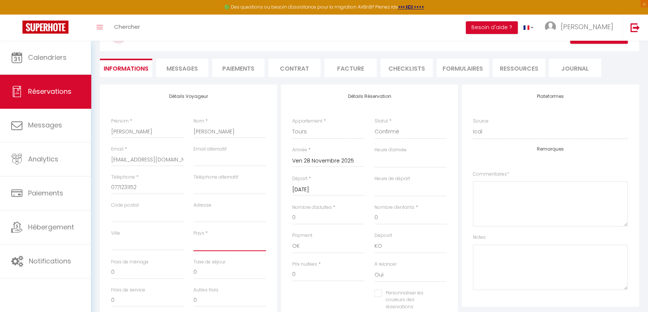
click at [205, 238] on select "[GEOGRAPHIC_DATA] [GEOGRAPHIC_DATA] [GEOGRAPHIC_DATA] [GEOGRAPHIC_DATA] [GEOGRA…" at bounding box center [229, 244] width 73 height 14
click at [193, 237] on select "[GEOGRAPHIC_DATA] [GEOGRAPHIC_DATA] [GEOGRAPHIC_DATA] [GEOGRAPHIC_DATA] [GEOGRA…" at bounding box center [229, 244] width 73 height 14
click at [414, 151] on div "Heure d'arrivée 00:00 00:30 01:00 01:30 02:00 02:30 03:00 03:30 04:00 04:30 05:…" at bounding box center [410, 157] width 73 height 21
click at [413, 158] on select "00:00 00:30 01:00 01:30 02:00 02:30 03:00 03:30 04:00 04:30 05:00 05:30 06:00 0…" at bounding box center [410, 161] width 73 height 14
click at [374, 154] on select "00:00 00:30 01:00 01:30 02:00 02:30 03:00 03:30 04:00 04:30 05:00 05:30 06:00 0…" at bounding box center [410, 161] width 73 height 14
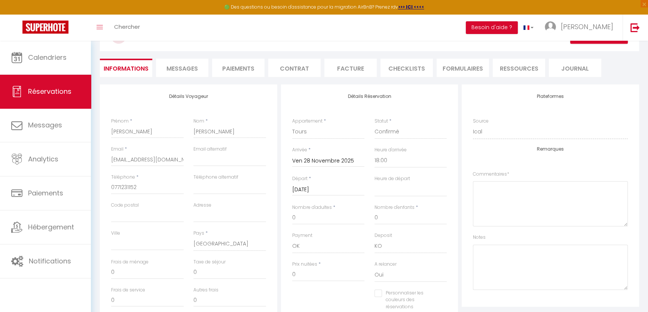
click at [401, 196] on div "Heure de départ 00:00 00:30 01:00 01:30 02:00 02:30 03:00 03:30 04:00 04:30 05:…" at bounding box center [410, 189] width 82 height 29
click at [384, 195] on select "00:00 00:30 01:00 01:30 02:00 02:30 03:00 03:30 04:00 04:30 05:00 05:30 06:00 0…" at bounding box center [410, 190] width 73 height 14
click at [374, 183] on select "00:00 00:30 01:00 01:30 02:00 02:30 03:00 03:30 04:00 04:30 05:00 05:30 06:00 0…" at bounding box center [410, 190] width 73 height 14
drag, startPoint x: 306, startPoint y: 221, endPoint x: 276, endPoint y: 225, distance: 30.5
click at [276, 225] on div "Détails Voyageur Prénom * [PERSON_NAME] * Ortiz Email * [EMAIL_ADDRESS][DOMAIN_…" at bounding box center [369, 220] width 543 height 271
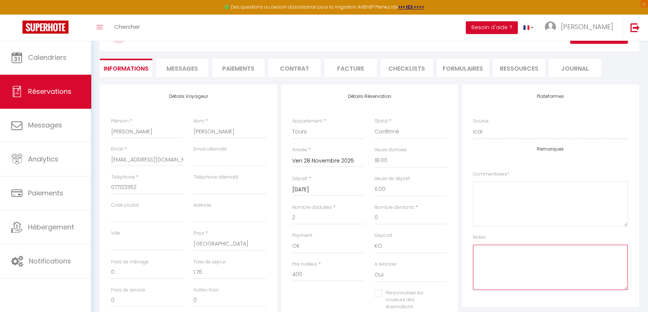
click at [501, 277] on textarea at bounding box center [550, 267] width 155 height 45
paste textarea "Décoration romantique + 50€ Lovebox + 50€"
drag, startPoint x: 504, startPoint y: 257, endPoint x: 468, endPoint y: 259, distance: 36.0
click at [468, 259] on div "Plateformes Source Direct [DOMAIN_NAME] [DOMAIN_NAME] Chalet montagne Expedia G…" at bounding box center [550, 196] width 177 height 223
drag, startPoint x: 497, startPoint y: 267, endPoint x: 468, endPoint y: 267, distance: 29.5
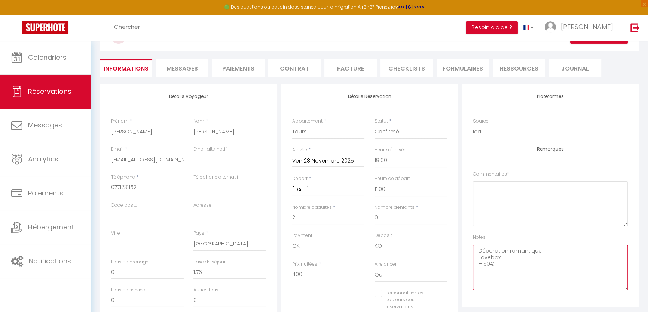
click at [468, 267] on div "Plateformes Source Direct [DOMAIN_NAME] [DOMAIN_NAME] Chalet montagne Expedia G…" at bounding box center [550, 196] width 177 height 223
drag, startPoint x: 322, startPoint y: 278, endPoint x: 256, endPoint y: 280, distance: 66.3
click at [256, 280] on div "Détails Voyageur Prénom * [PERSON_NAME] * Ortiz Email * [EMAIL_ADDRESS][DOMAIN_…" at bounding box center [369, 220] width 543 height 271
click at [126, 239] on input "Ville" at bounding box center [147, 243] width 73 height 13
paste input "ARCUEIL"
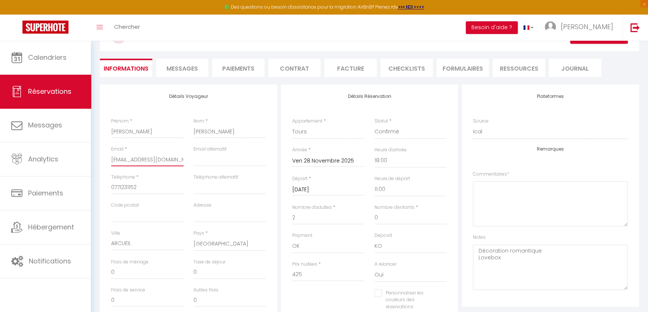
drag, startPoint x: 181, startPoint y: 159, endPoint x: 107, endPoint y: 157, distance: 73.7
click at [107, 157] on div "Email * [PERSON_NAME][EMAIL_ADDRESS][DOMAIN_NAME]" at bounding box center [147, 160] width 82 height 28
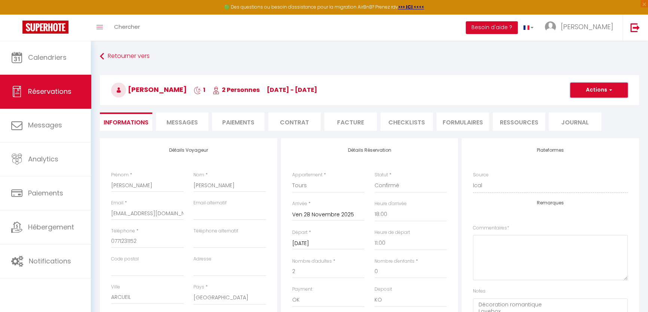
click at [587, 94] on button "Actions" at bounding box center [599, 90] width 58 height 15
click at [583, 104] on link "Enregistrer" at bounding box center [591, 107] width 59 height 10
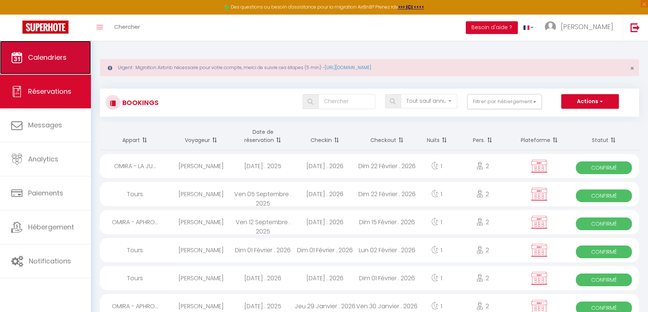
click at [74, 63] on link "Calendriers" at bounding box center [45, 58] width 91 height 34
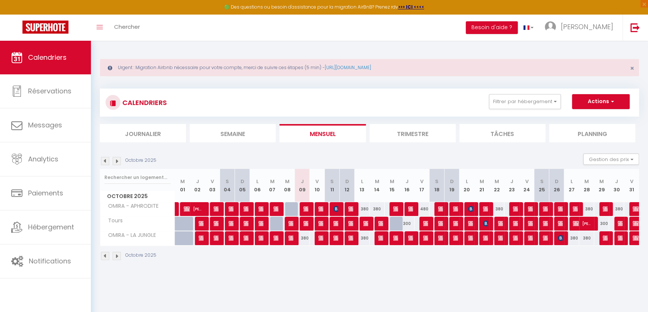
click at [113, 159] on img at bounding box center [117, 161] width 8 height 8
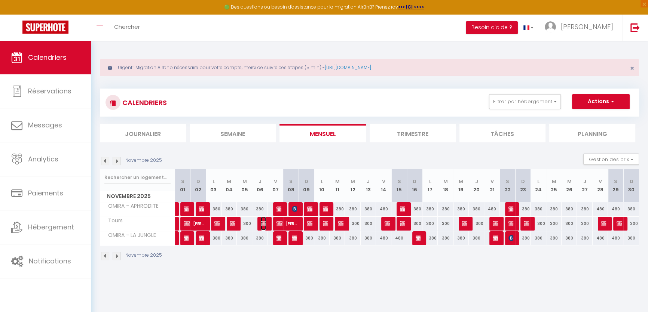
click at [263, 221] on img at bounding box center [264, 224] width 6 height 6
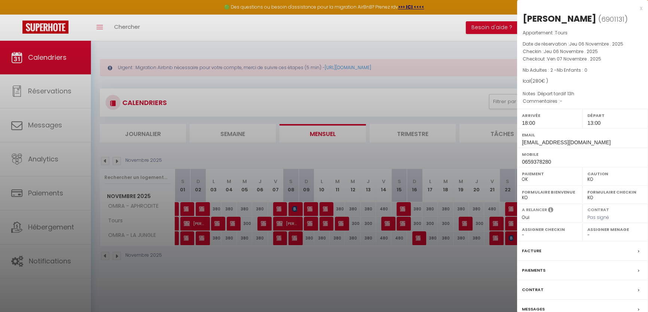
click at [131, 153] on div at bounding box center [324, 156] width 648 height 312
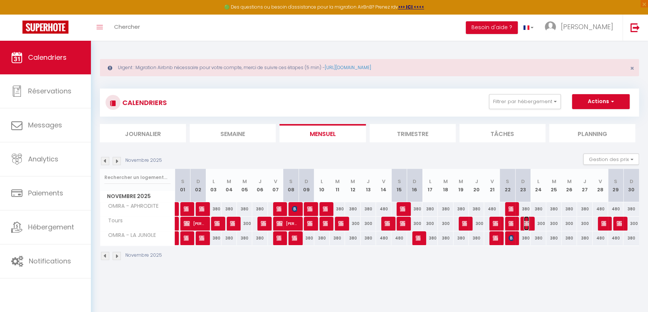
click at [528, 222] on img at bounding box center [527, 224] width 6 height 6
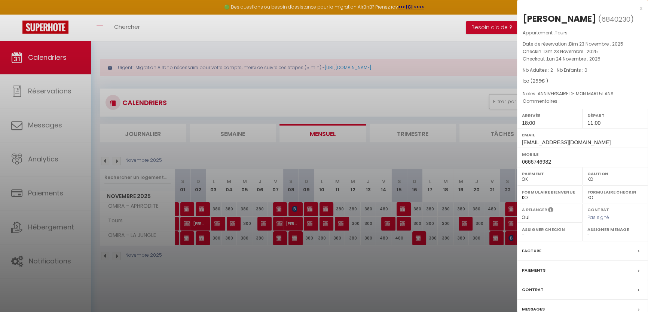
click at [492, 225] on div at bounding box center [324, 156] width 648 height 312
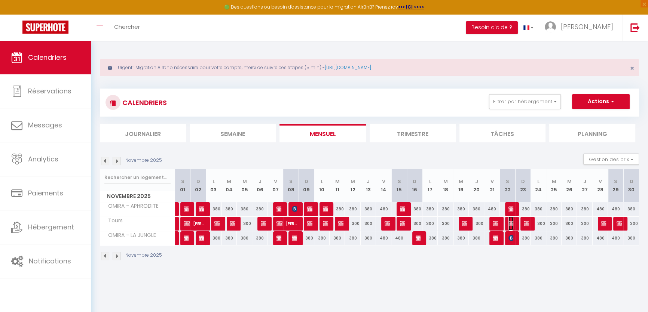
click at [509, 224] on img at bounding box center [511, 224] width 6 height 6
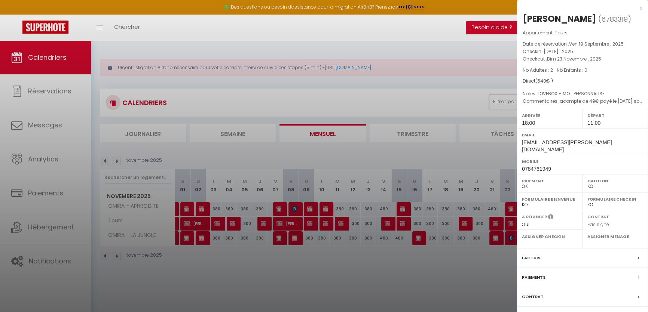
click at [430, 265] on div at bounding box center [324, 156] width 648 height 312
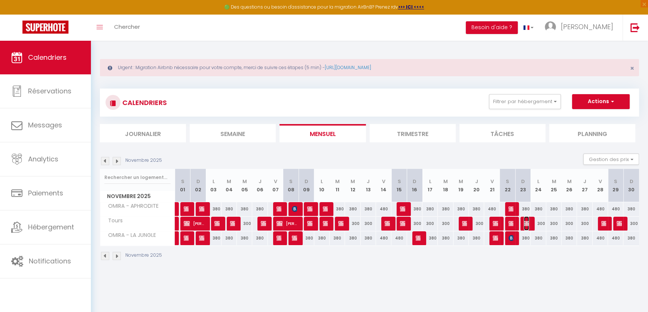
click at [527, 225] on img at bounding box center [527, 224] width 6 height 6
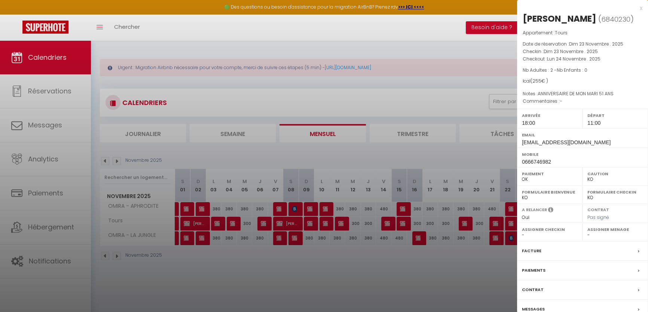
click at [575, 309] on div "Messages" at bounding box center [582, 309] width 131 height 19
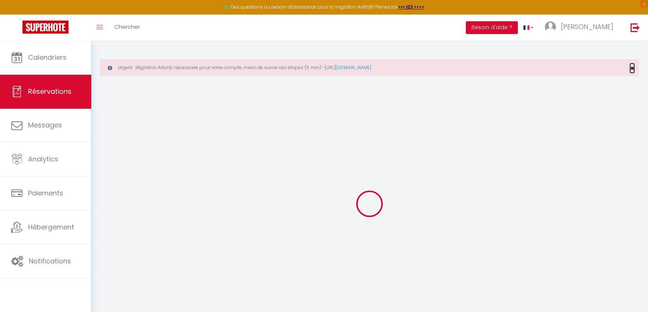
click at [632, 67] on span "×" at bounding box center [632, 68] width 4 height 9
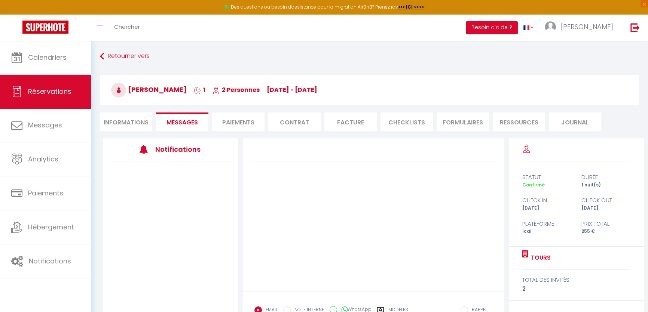
click at [138, 120] on li "Informations" at bounding box center [126, 122] width 52 height 18
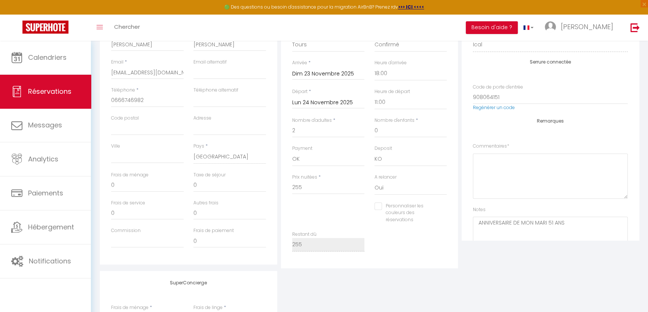
scroll to position [38, 0]
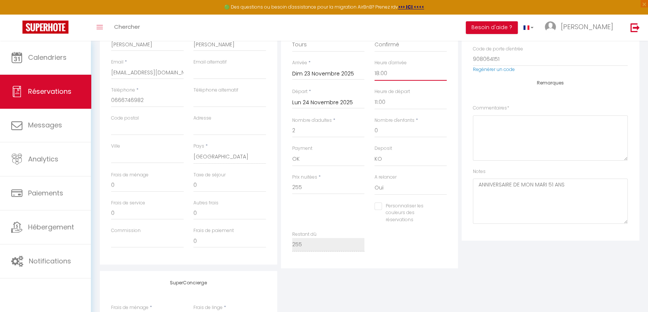
click at [395, 76] on select "00:00 00:30 01:00 01:30 02:00 02:30 03:00 03:30 04:00 04:30 05:00 05:30 06:00 0…" at bounding box center [410, 74] width 73 height 14
click at [374, 67] on select "00:00 00:30 01:00 01:30 02:00 02:30 03:00 03:30 04:00 04:30 05:00 05:30 06:00 0…" at bounding box center [410, 74] width 73 height 14
click at [579, 181] on textarea "ANNIVERSAIRE DE MON MARI 51 ANS" at bounding box center [550, 201] width 155 height 45
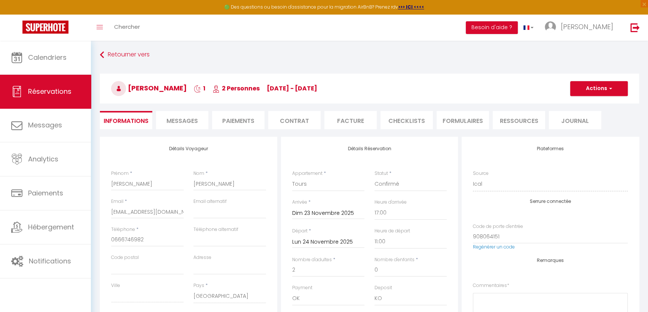
scroll to position [0, 0]
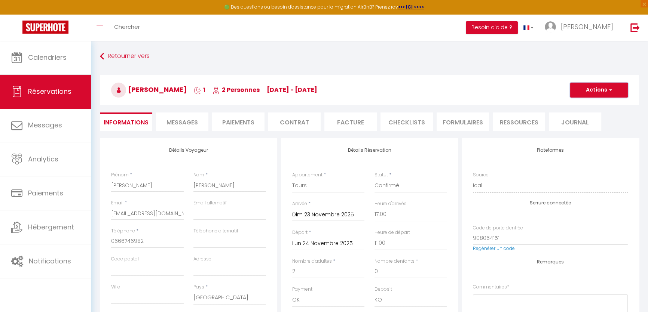
click at [602, 93] on button "Actions" at bounding box center [599, 90] width 58 height 15
click at [594, 103] on link "Enregistrer" at bounding box center [591, 107] width 59 height 10
